Goal: Information Seeking & Learning: Learn about a topic

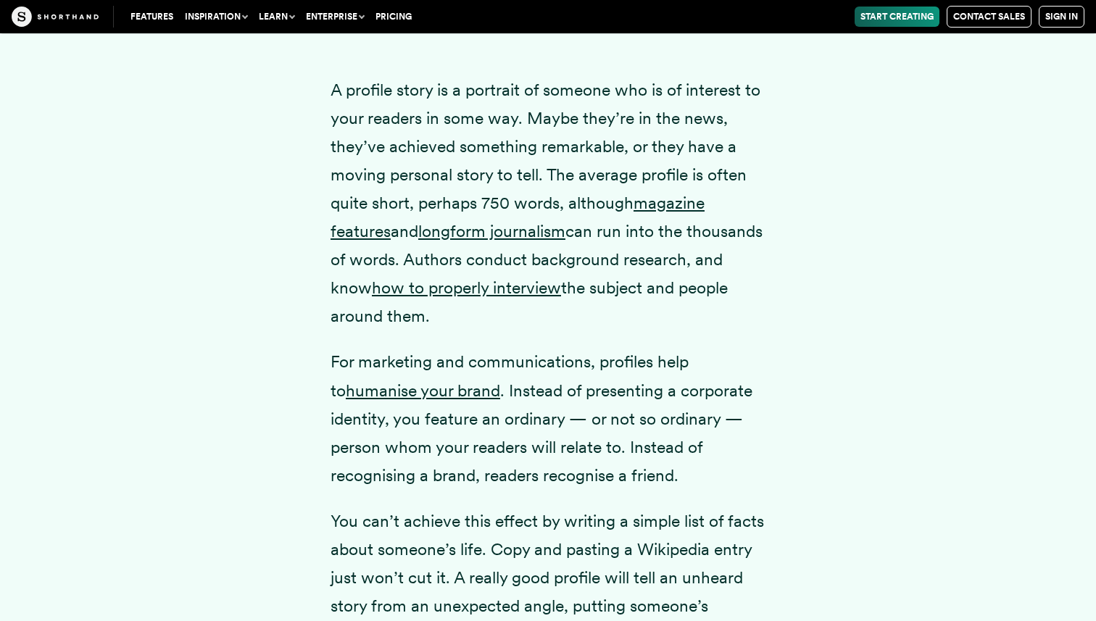
scroll to position [2094, 0]
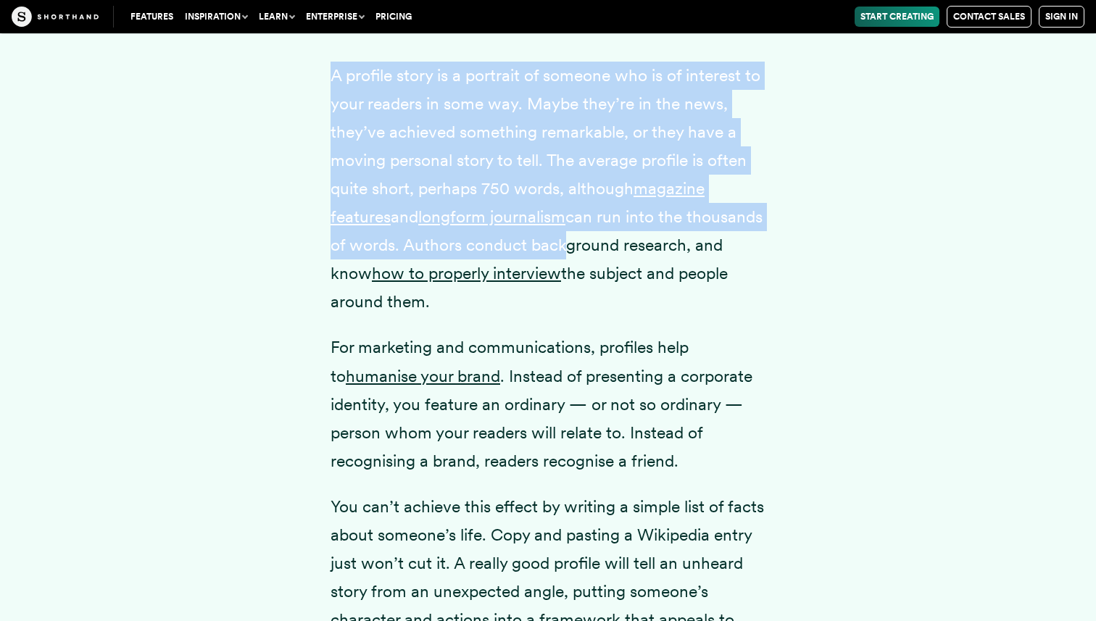
drag, startPoint x: 326, startPoint y: 103, endPoint x: 634, endPoint y: 281, distance: 355.6
click at [637, 284] on div "A profile story is a portrait of someone who is of interest to your readers in …" at bounding box center [548, 429] width 493 height 828
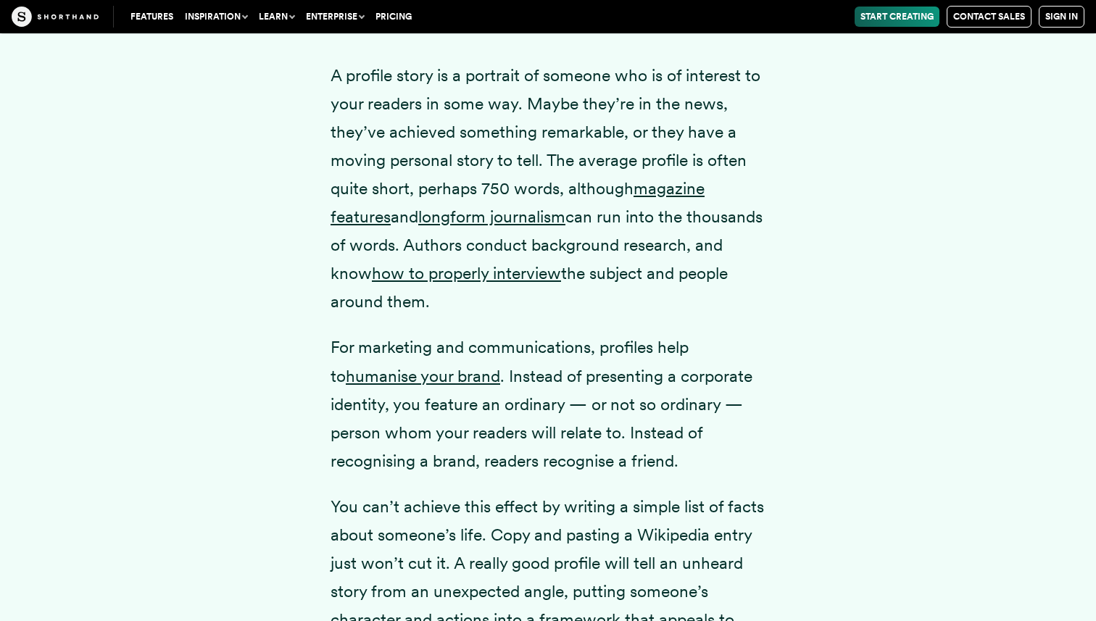
click at [631, 317] on p "A profile story is a portrait of someone who is of interest to your readers in …" at bounding box center [548, 189] width 435 height 255
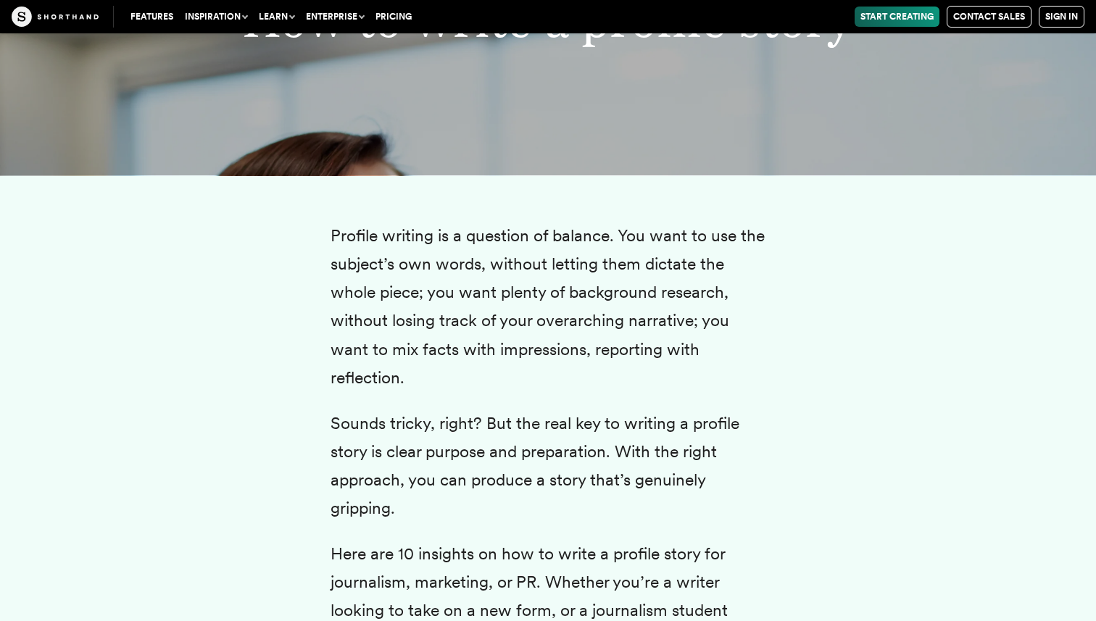
scroll to position [3090, 0]
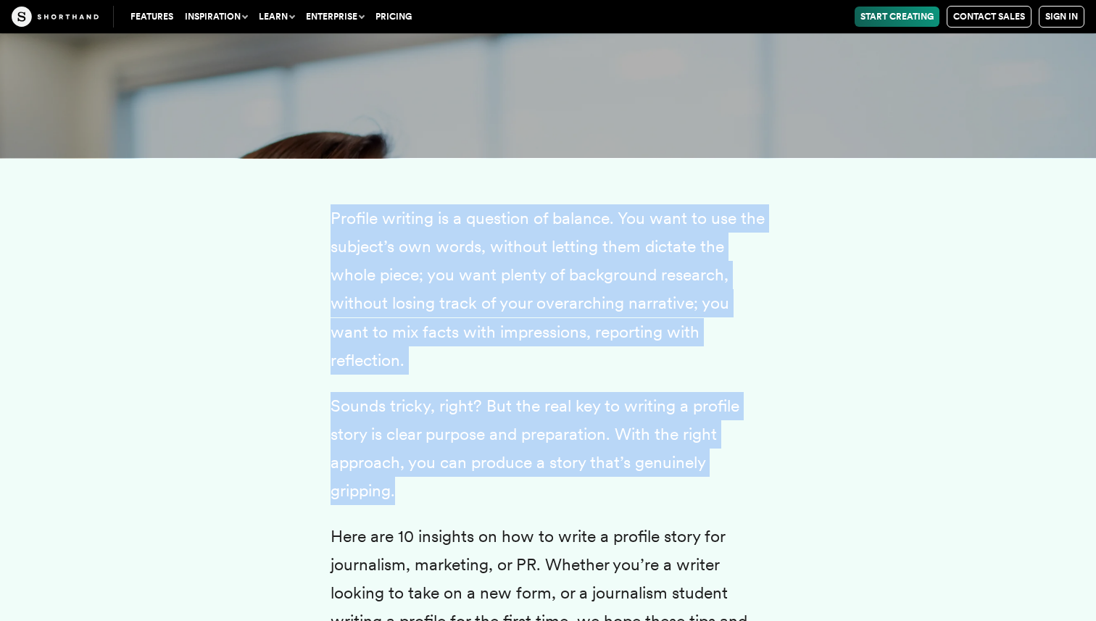
drag, startPoint x: 327, startPoint y: 239, endPoint x: 473, endPoint y: 511, distance: 309.4
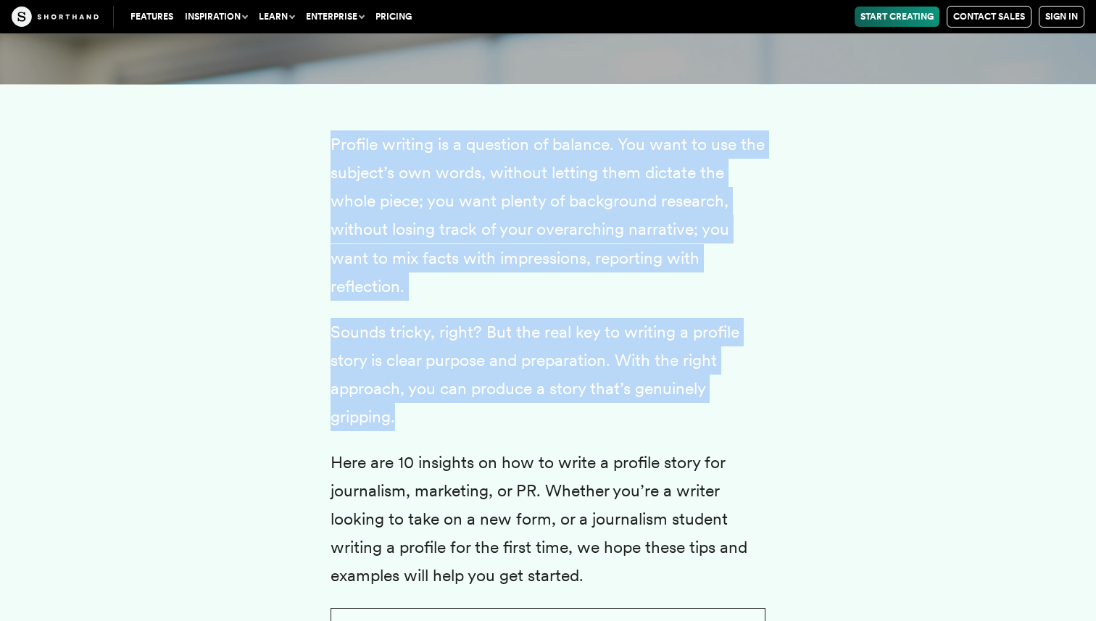
scroll to position [3168, 0]
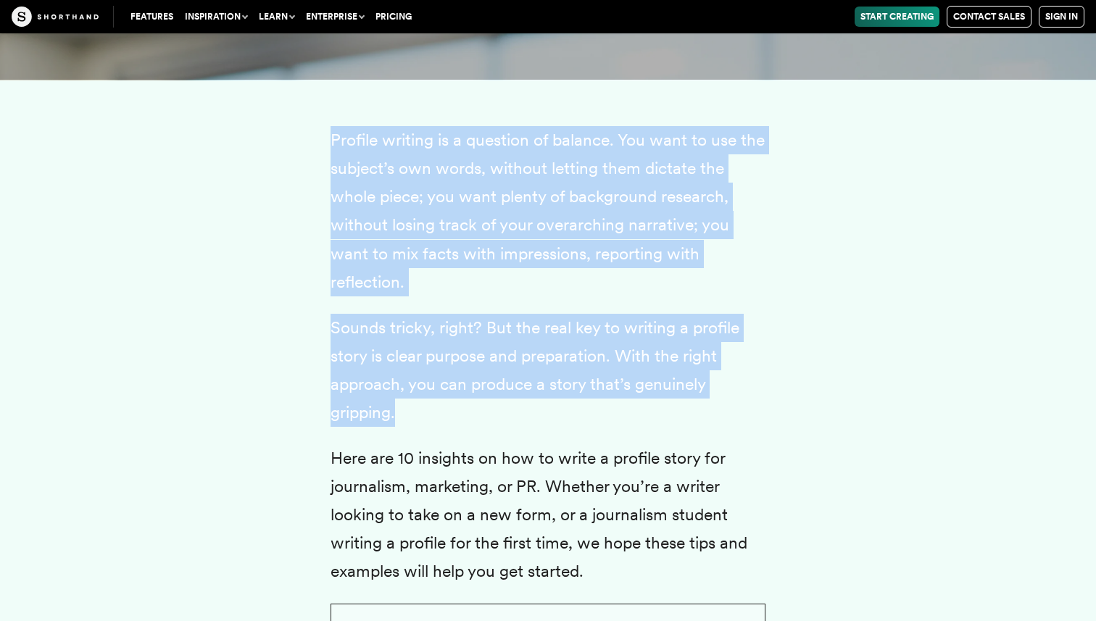
click at [444, 413] on p "Sounds tricky, right? But the real key to writing a profile story is clear purp…" at bounding box center [548, 370] width 435 height 113
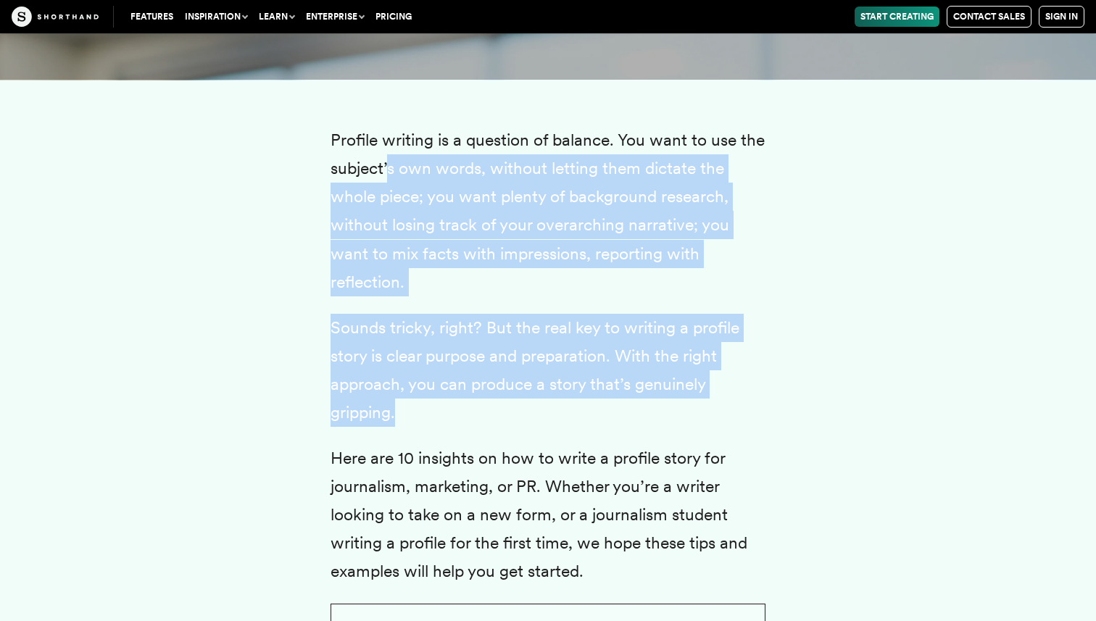
drag, startPoint x: 390, startPoint y: 202, endPoint x: 482, endPoint y: 461, distance: 274.7
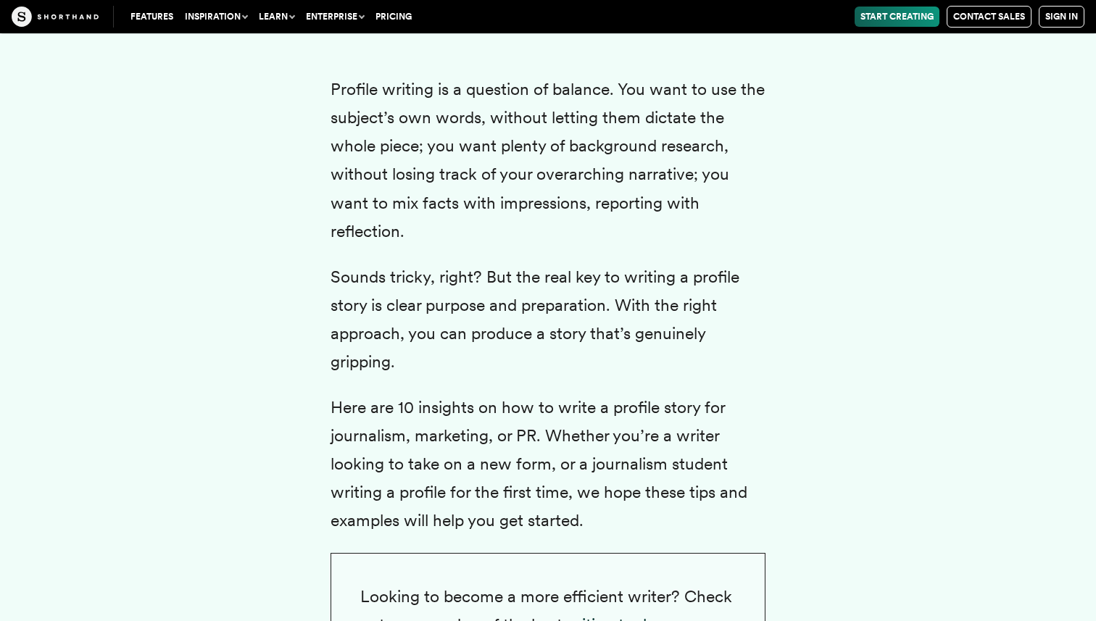
click at [484, 460] on p "Here are 10 insights on how to write a profile story for journalism, marketing,…" at bounding box center [548, 464] width 435 height 141
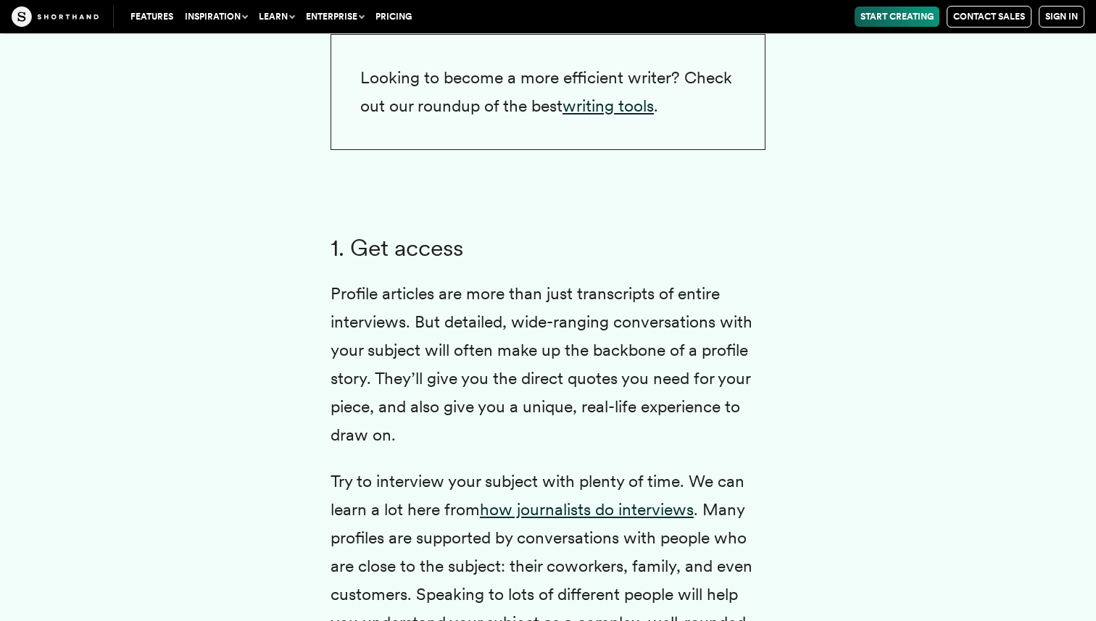
scroll to position [3747, 0]
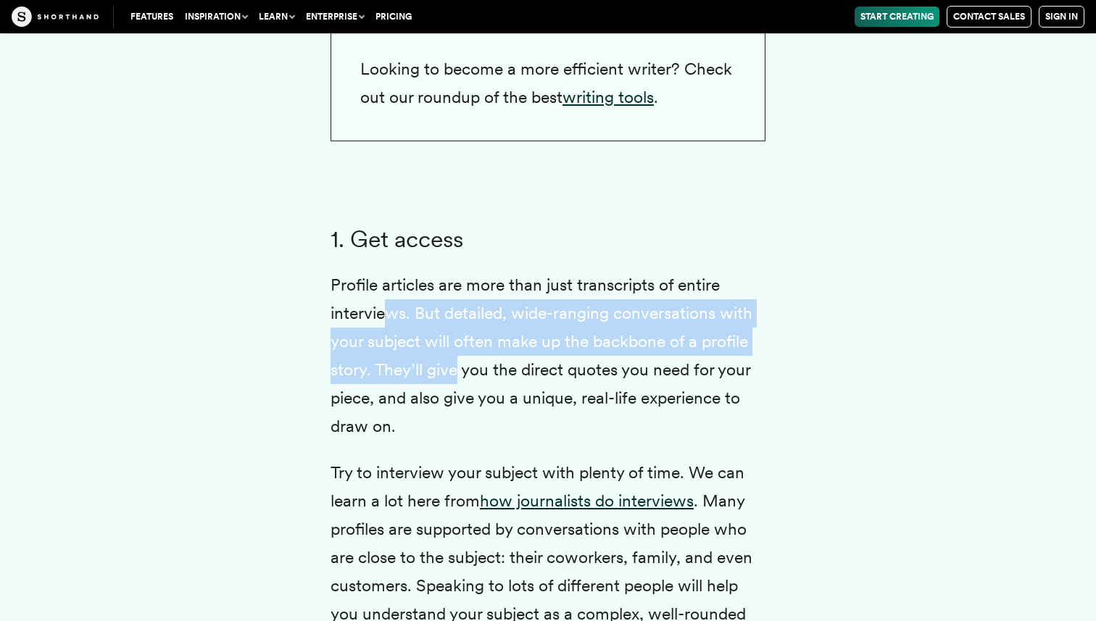
drag, startPoint x: 388, startPoint y: 343, endPoint x: 444, endPoint y: 391, distance: 74.5
click at [450, 391] on p "Profile articles are more than just transcripts of entire interviews. But detai…" at bounding box center [548, 356] width 435 height 170
click at [444, 391] on p "Profile articles are more than just transcripts of entire interviews. But detai…" at bounding box center [548, 356] width 435 height 170
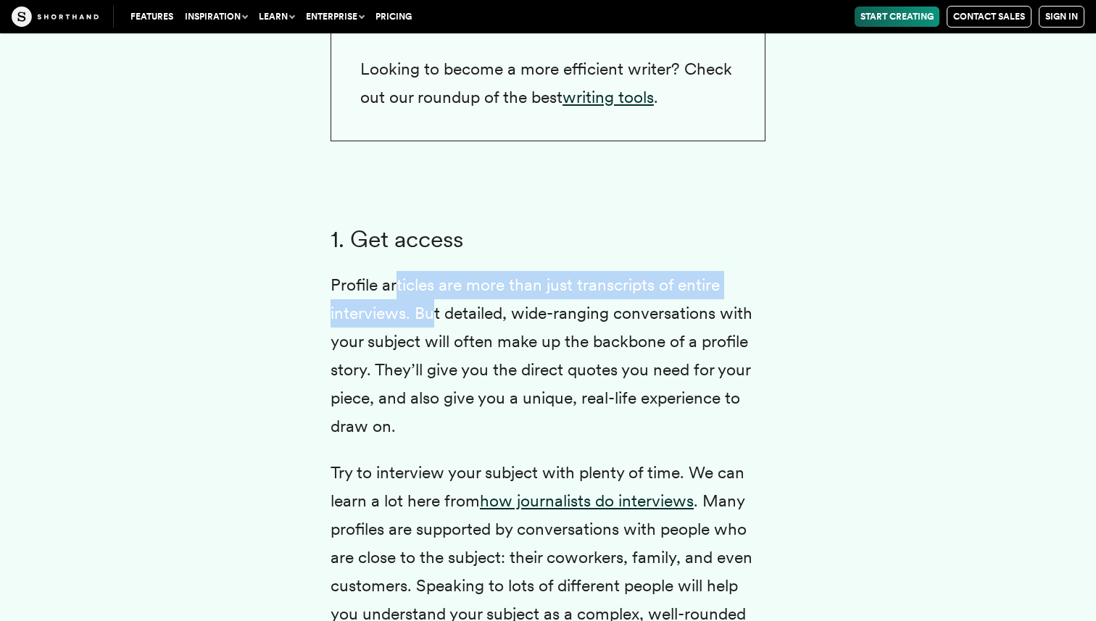
drag, startPoint x: 399, startPoint y: 321, endPoint x: 431, endPoint y: 349, distance: 42.6
click at [432, 350] on p "Profile articles are more than just transcripts of entire interviews. But detai…" at bounding box center [548, 356] width 435 height 170
click at [402, 353] on p "Profile articles are more than just transcripts of entire interviews. But detai…" at bounding box center [548, 356] width 435 height 170
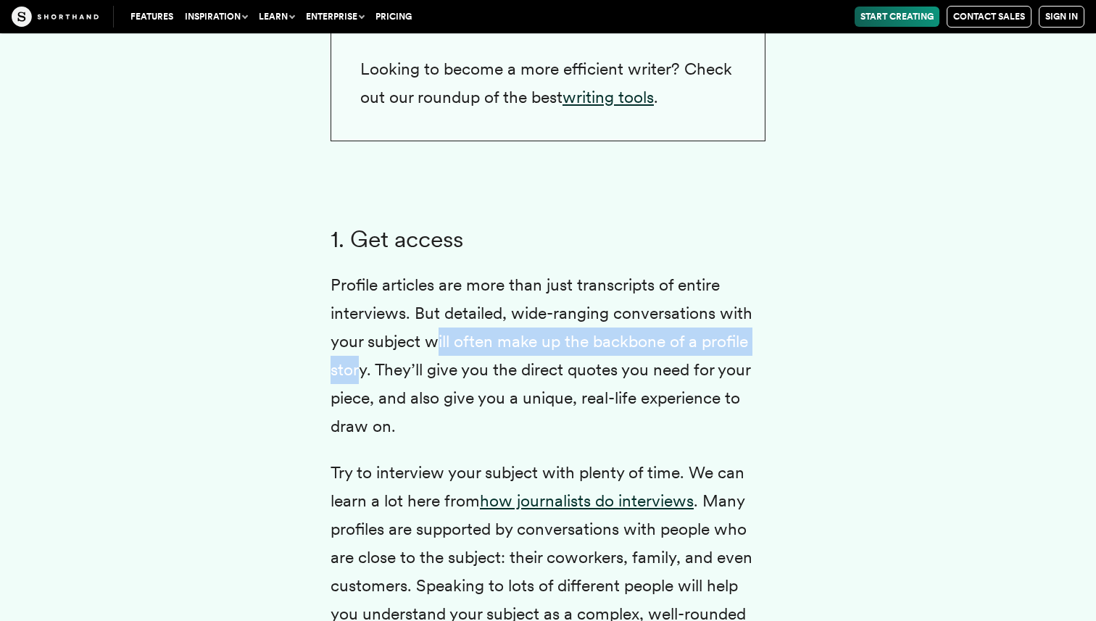
drag, startPoint x: 362, startPoint y: 390, endPoint x: 436, endPoint y: 369, distance: 76.9
click at [438, 370] on p "Profile articles are more than just transcripts of entire interviews. But detai…" at bounding box center [548, 356] width 435 height 170
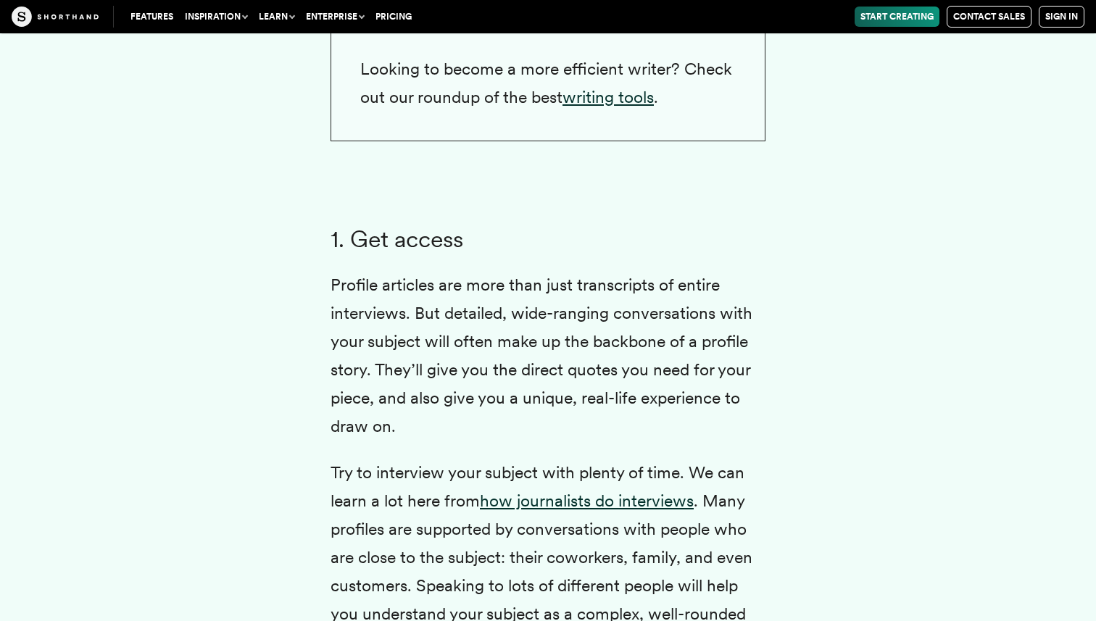
click at [438, 384] on p "Profile articles are more than just transcripts of entire interviews. But detai…" at bounding box center [548, 356] width 435 height 170
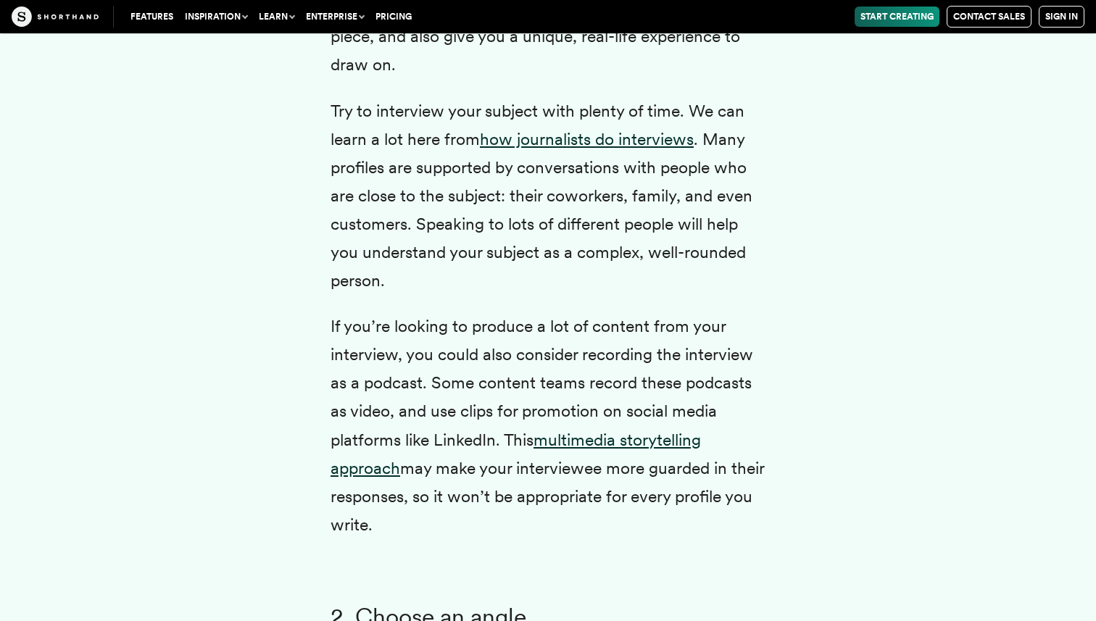
scroll to position [4113, 0]
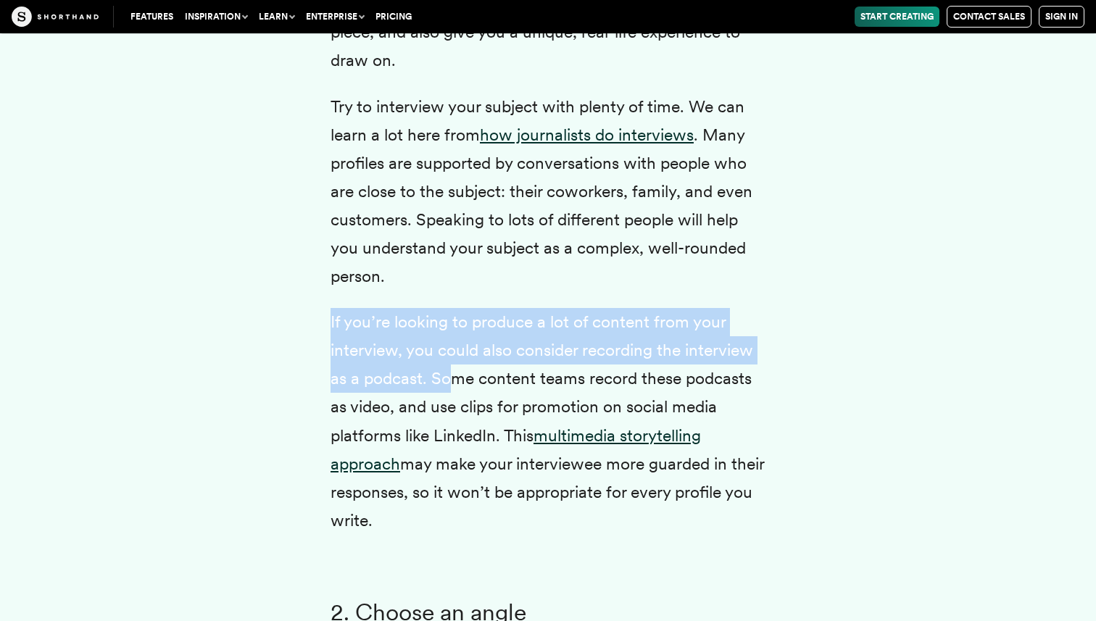
drag, startPoint x: 324, startPoint y: 347, endPoint x: 443, endPoint y: 393, distance: 127.6
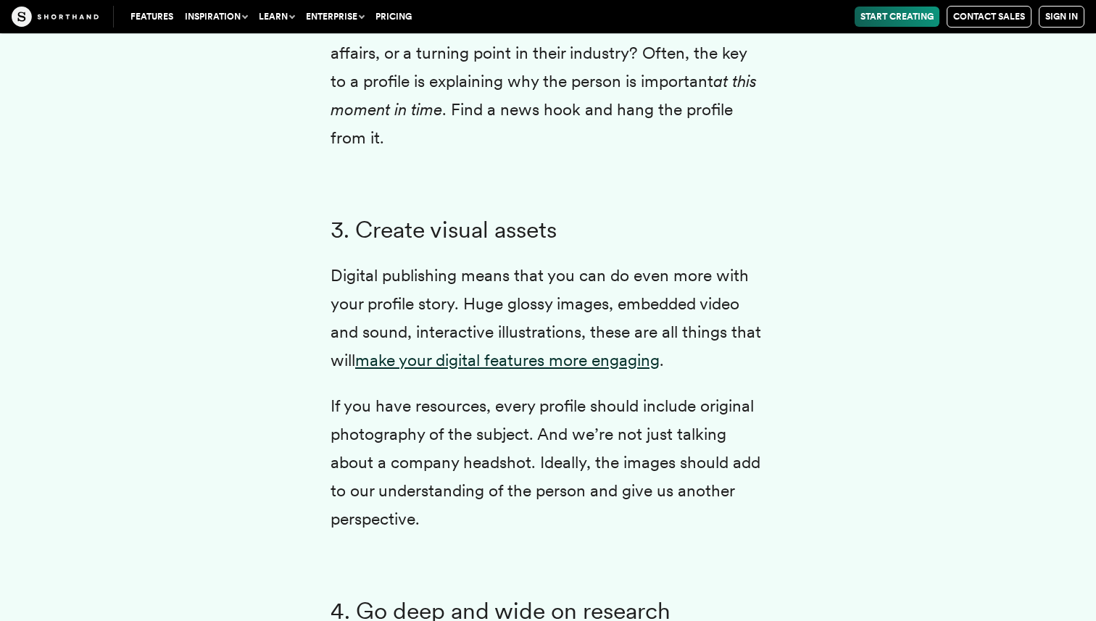
scroll to position [5057, 0]
